Goal: Task Accomplishment & Management: Manage account settings

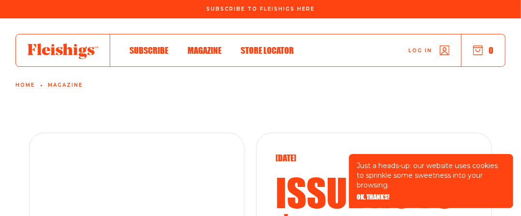
click at [426, 47] on span "Log in" at bounding box center [421, 43] width 24 height 7
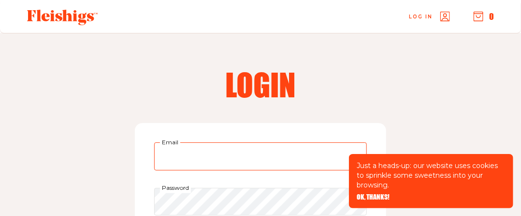
click at [236, 152] on input "Email" at bounding box center [260, 156] width 213 height 28
type input "misol51@aol.com"
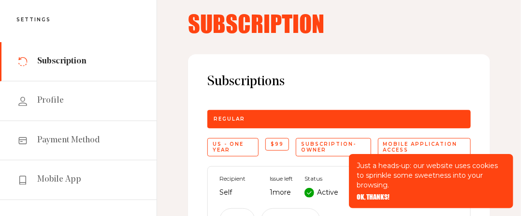
scroll to position [48, 0]
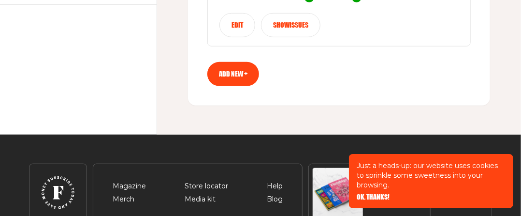
scroll to position [193, 0]
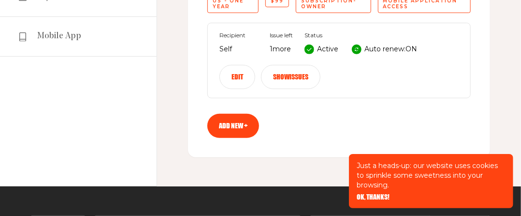
click at [286, 73] on button "Show issues" at bounding box center [290, 77] width 59 height 24
click at [285, 76] on button "Show issues" at bounding box center [290, 77] width 59 height 24
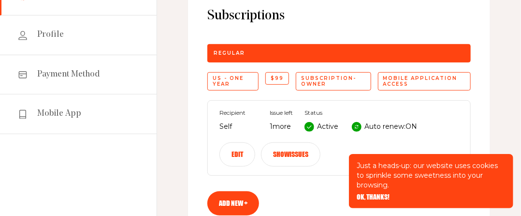
scroll to position [0, 0]
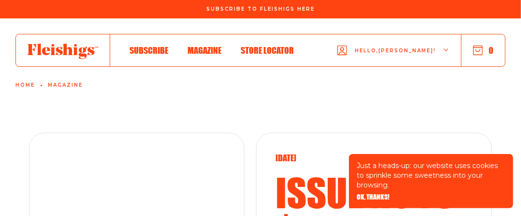
click at [480, 50] on use "button" at bounding box center [478, 50] width 9 height 9
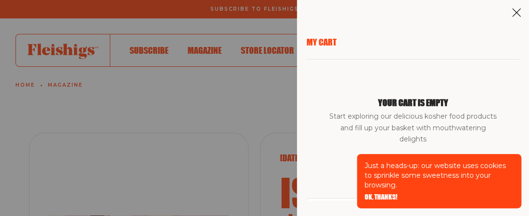
click at [269, 97] on div "My Cart Your cart is empty Start exploring our delicious kosher food products a…" at bounding box center [264, 108] width 529 height 216
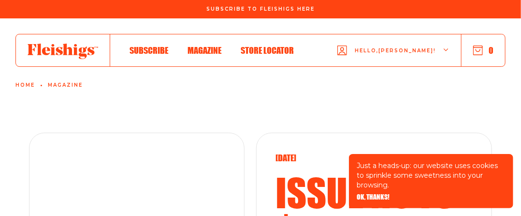
click at [395, 48] on span "Hello, Miriam !" at bounding box center [395, 58] width 81 height 23
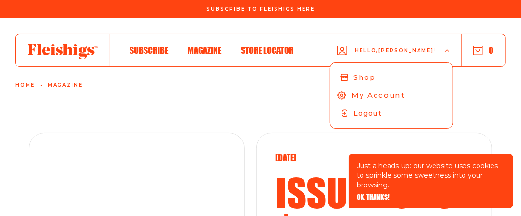
click at [390, 90] on span "My Account" at bounding box center [379, 95] width 54 height 11
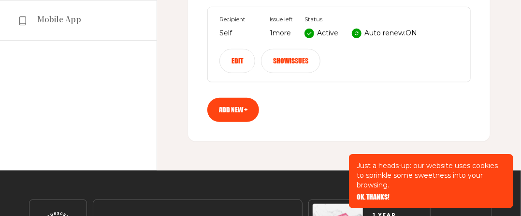
scroll to position [193, 0]
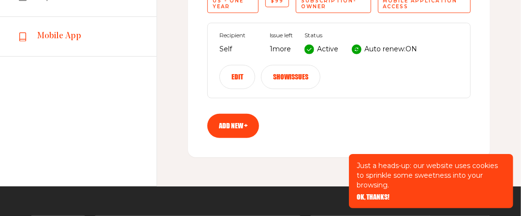
click at [50, 38] on span "Mobile App" at bounding box center [59, 36] width 44 height 12
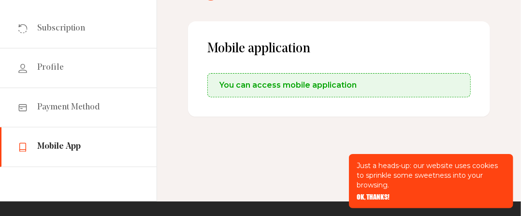
scroll to position [97, 0]
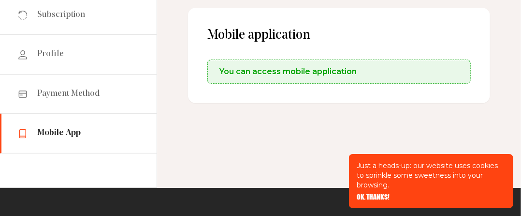
click at [264, 70] on span "You can access mobile application" at bounding box center [288, 72] width 137 height 12
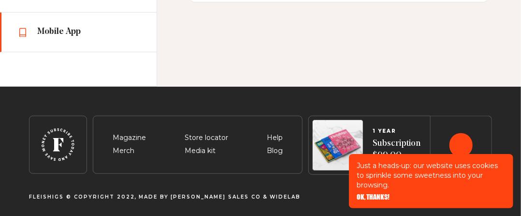
scroll to position [200, 0]
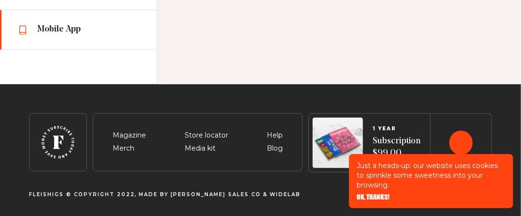
click at [416, 131] on div "1 YEAR Subscription $99.00" at bounding box center [397, 142] width 48 height 33
click at [311, 207] on footer "Magazine Merch Store locator Media kit Help Blog 1 YEAR Subscription $99.00 Buy…" at bounding box center [260, 150] width 521 height 133
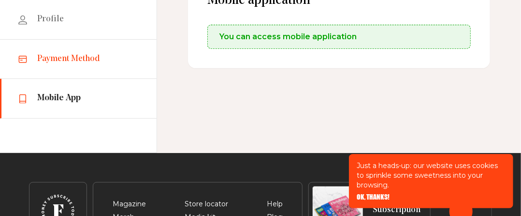
scroll to position [0, 0]
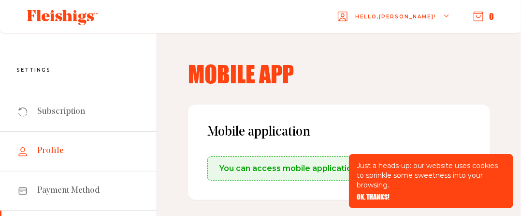
click at [38, 148] on span "Profile" at bounding box center [50, 151] width 27 height 12
